Goal: Find specific page/section: Find specific page/section

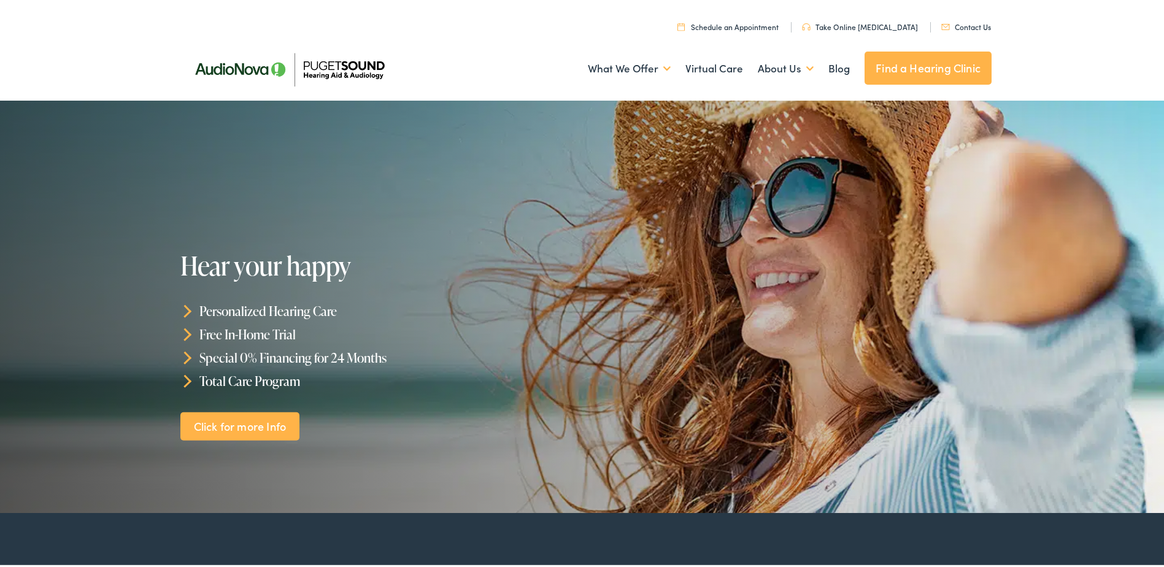
drag, startPoint x: 0, startPoint y: 0, endPoint x: 888, endPoint y: 63, distance: 890.4
click at [888, 63] on link "Find a Hearing Clinic" at bounding box center [928, 65] width 127 height 33
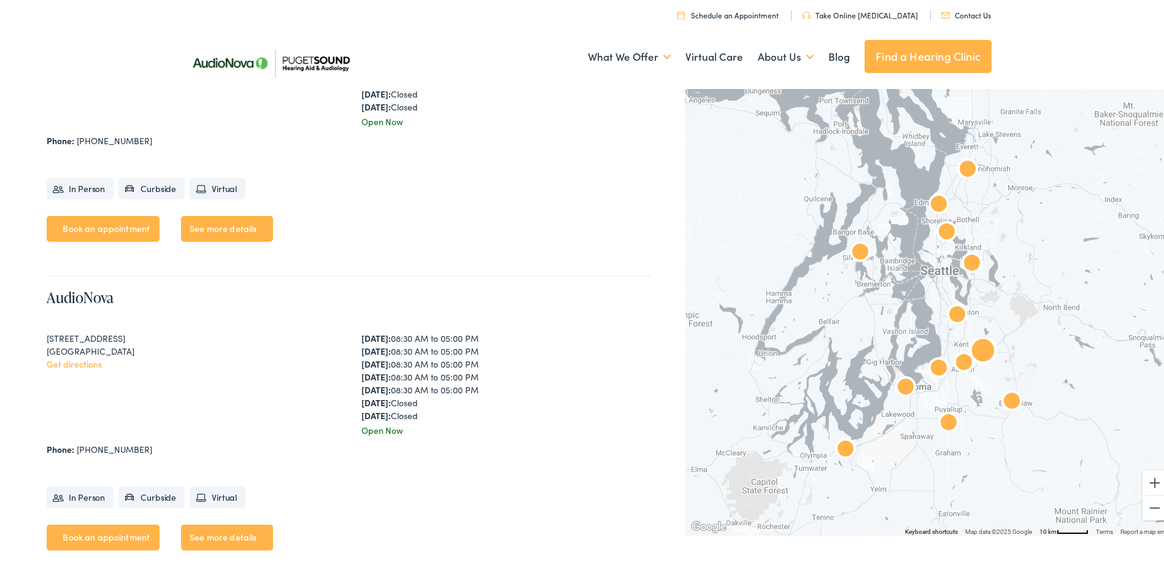
scroll to position [2025, 0]
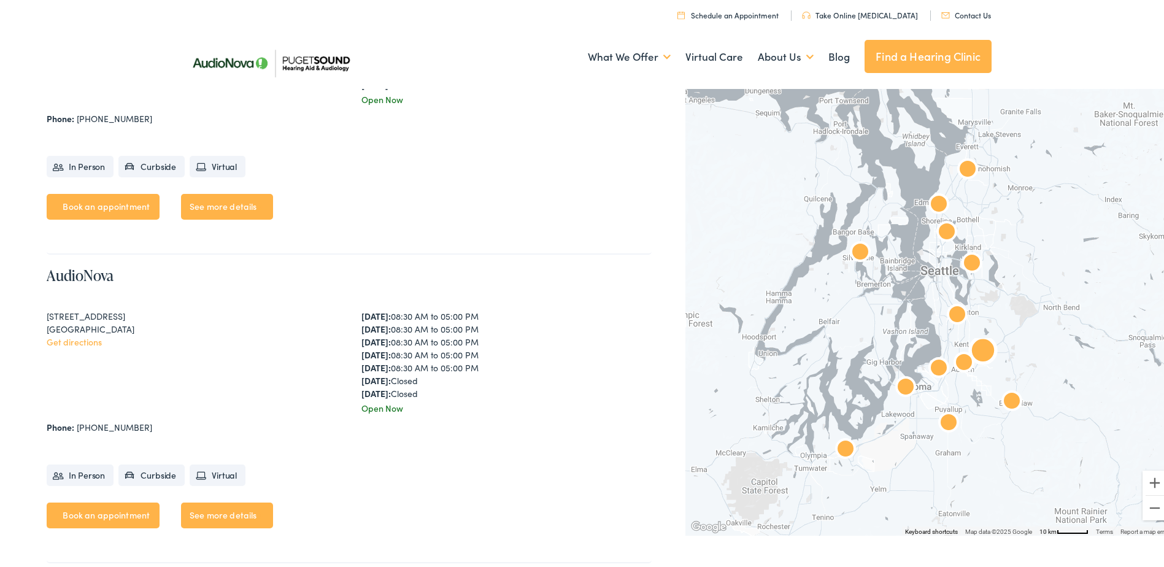
click at [214, 509] on link "See more details" at bounding box center [227, 513] width 92 height 26
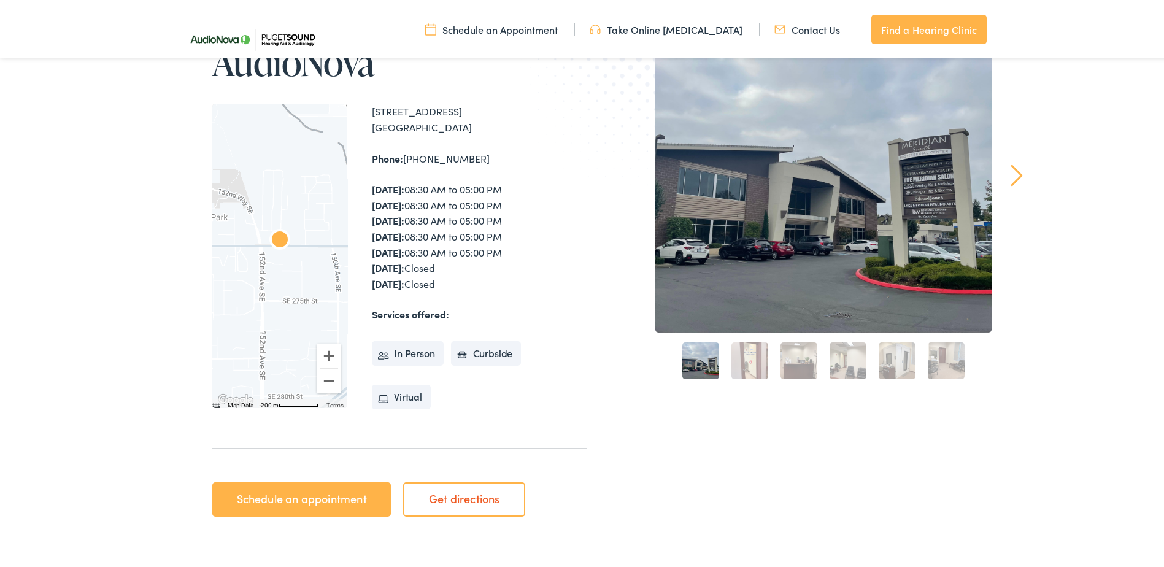
scroll to position [184, 0]
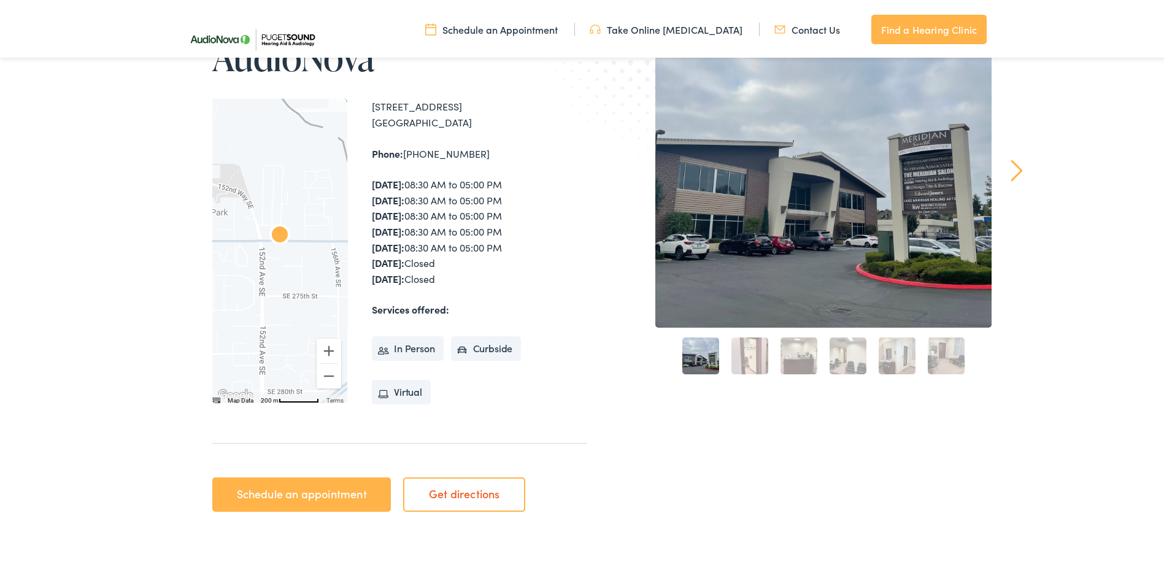
click at [441, 494] on link "Get directions" at bounding box center [464, 492] width 122 height 34
